Goal: Navigation & Orientation: Find specific page/section

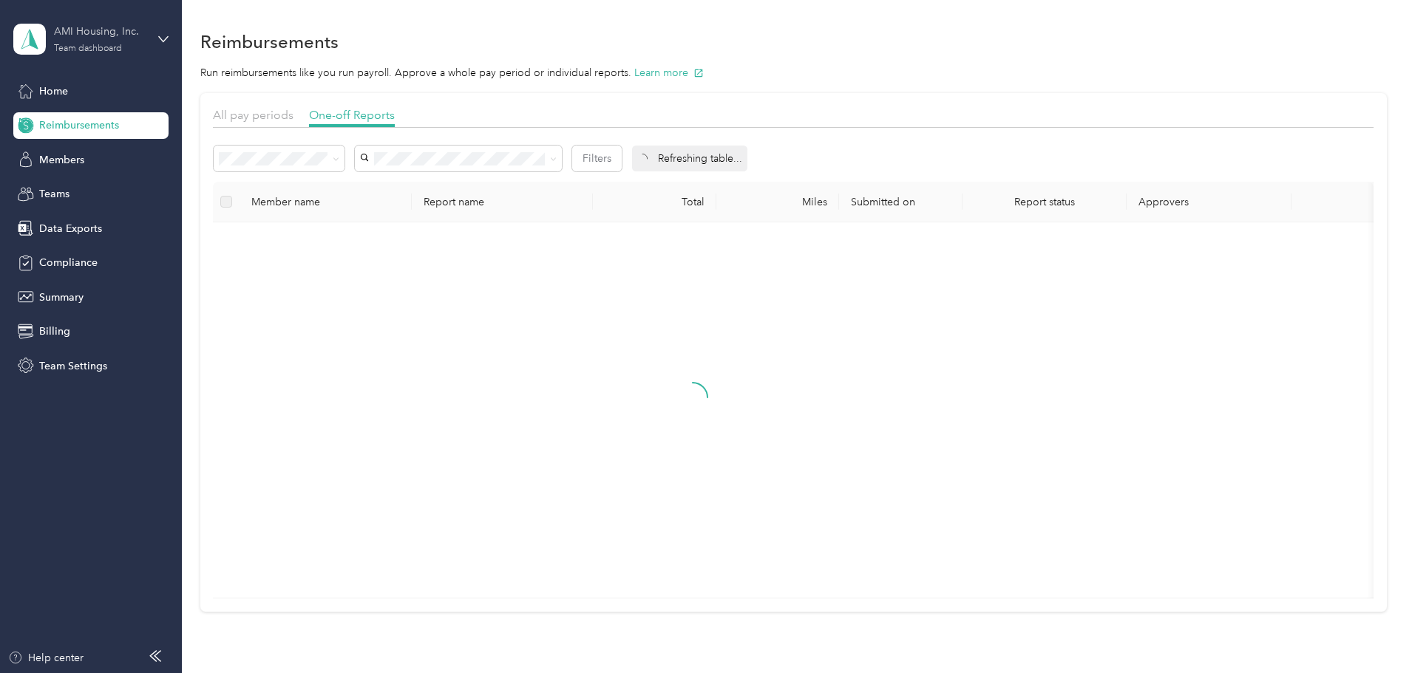
click at [67, 40] on div "AMI Housing, Inc. Team dashboard" at bounding box center [100, 39] width 92 height 30
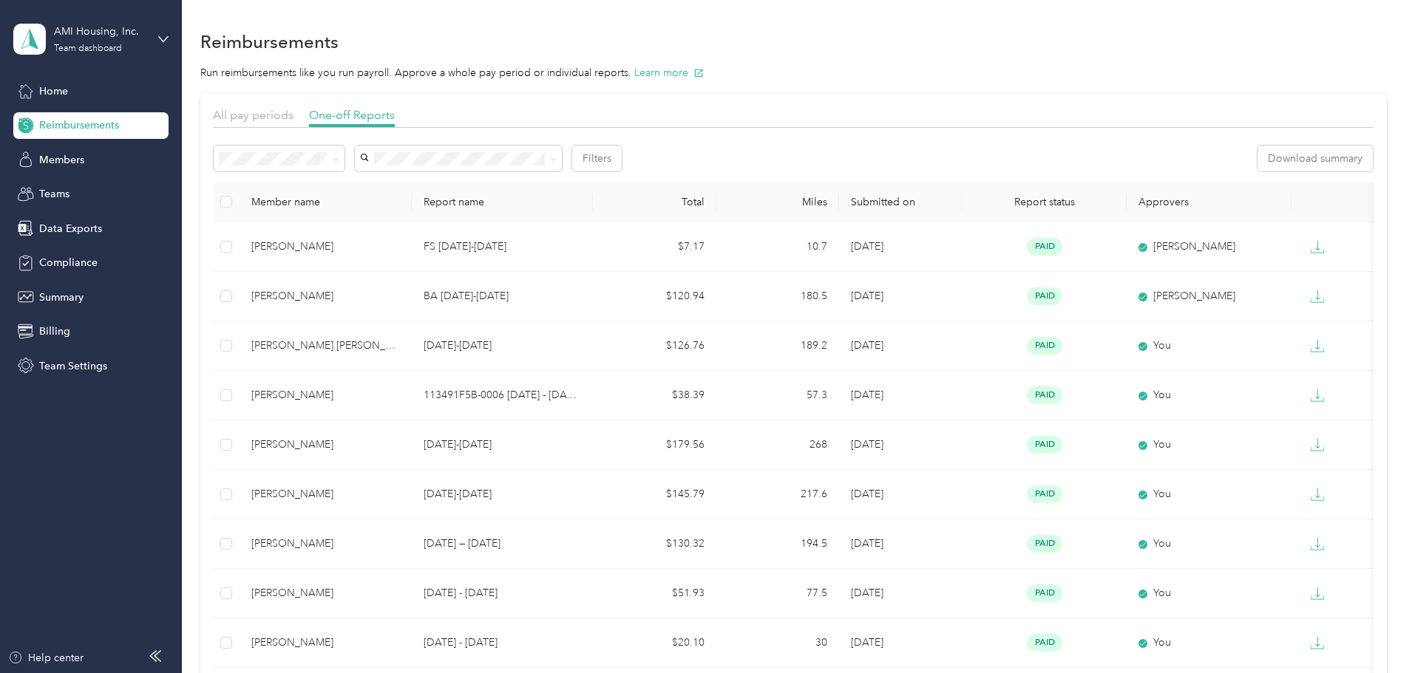
click at [73, 154] on div "Personal dashboard" at bounding box center [73, 148] width 93 height 16
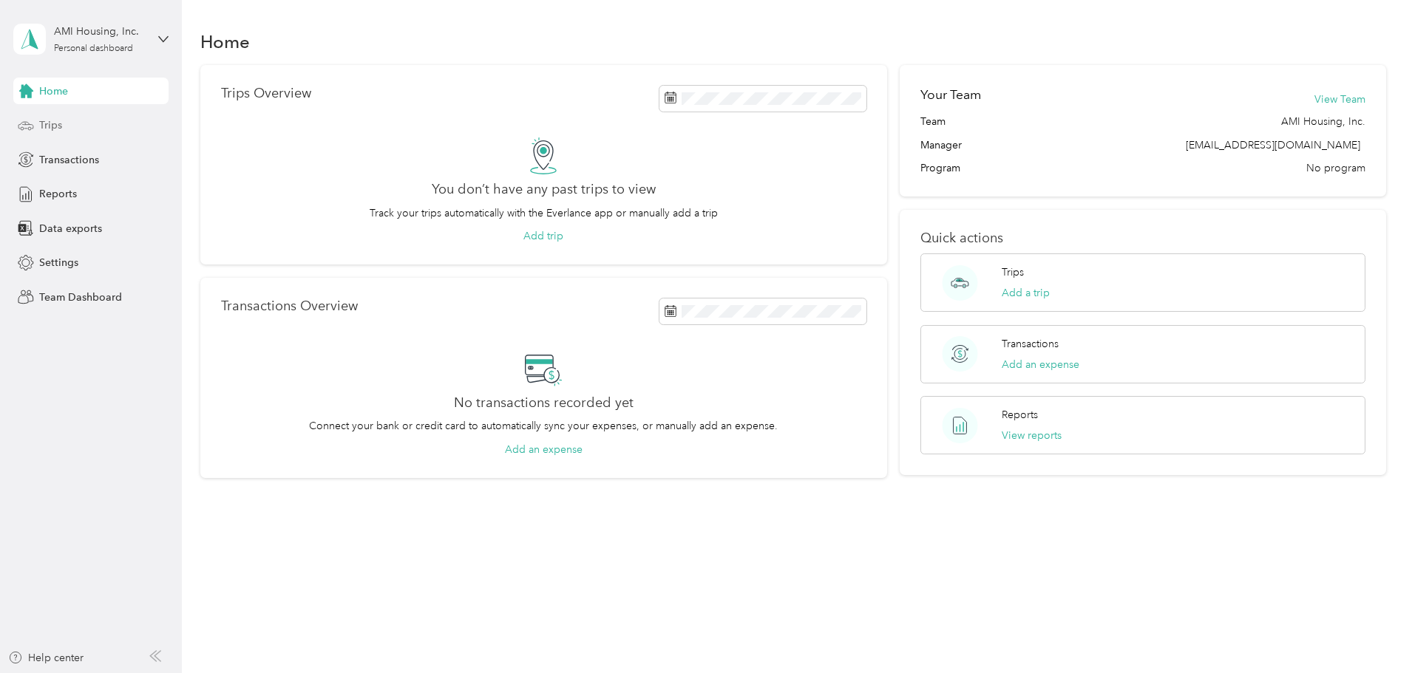
click at [60, 129] on span "Trips" at bounding box center [50, 126] width 23 height 16
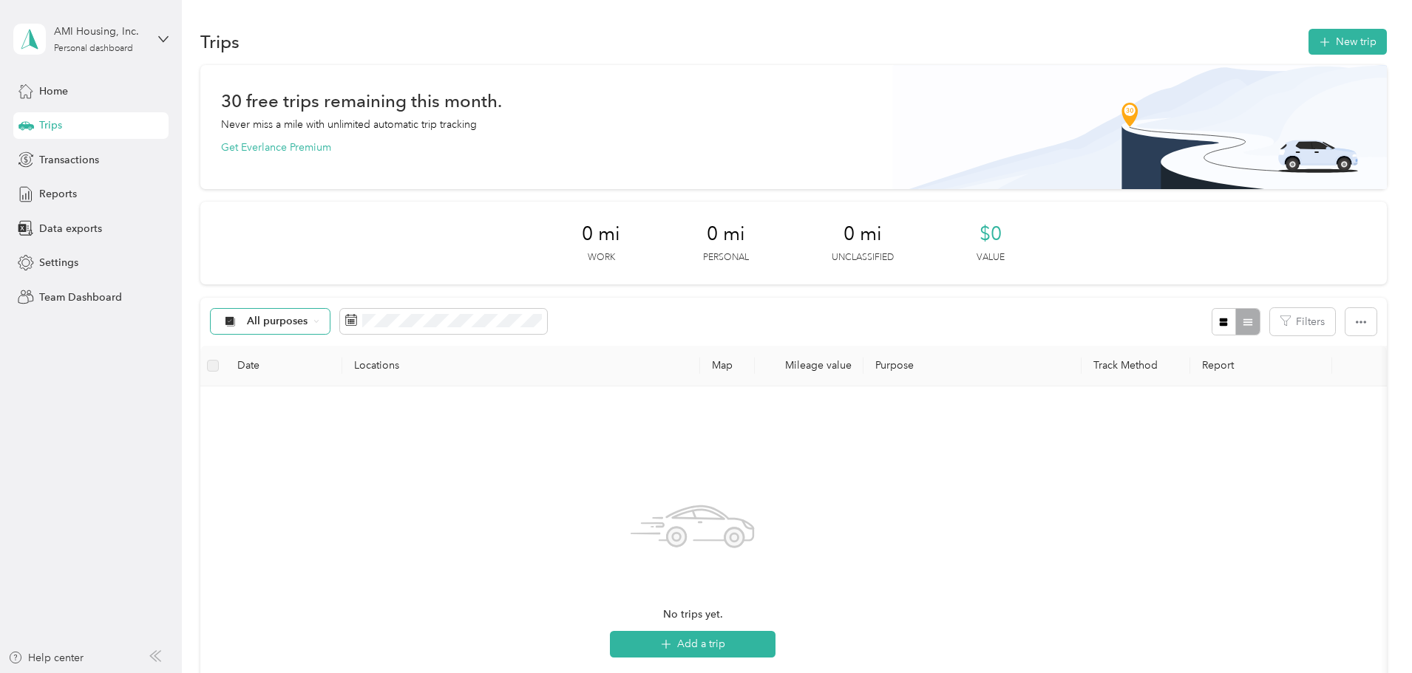
click at [330, 328] on div "All purposes" at bounding box center [271, 321] width 120 height 25
click at [361, 350] on li "All purposes" at bounding box center [368, 349] width 118 height 26
click at [79, 44] on div "Personal dashboard" at bounding box center [93, 48] width 79 height 9
click at [55, 192] on div "Log out" at bounding box center [169, 189] width 290 height 26
